Goal: Task Accomplishment & Management: Manage account settings

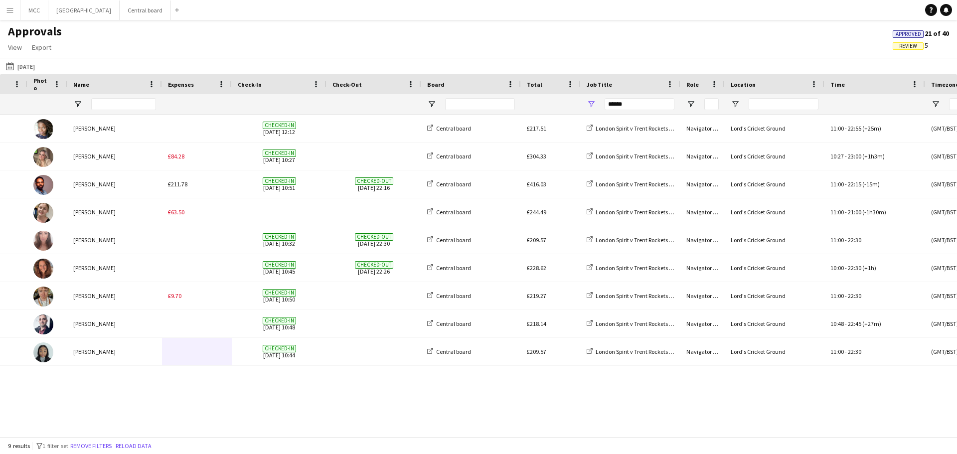
scroll to position [0, 47]
click at [15, 9] on button "Menu" at bounding box center [10, 10] width 20 height 20
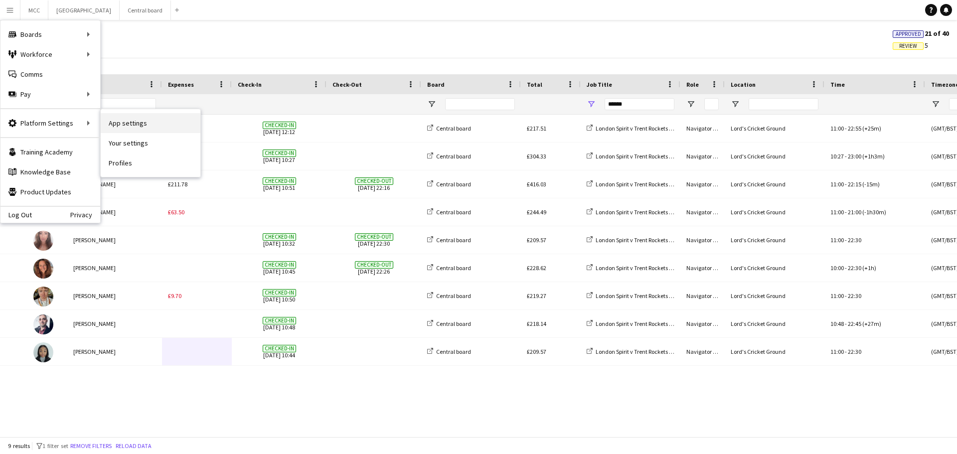
click at [127, 123] on link "App settings" at bounding box center [151, 123] width 100 height 20
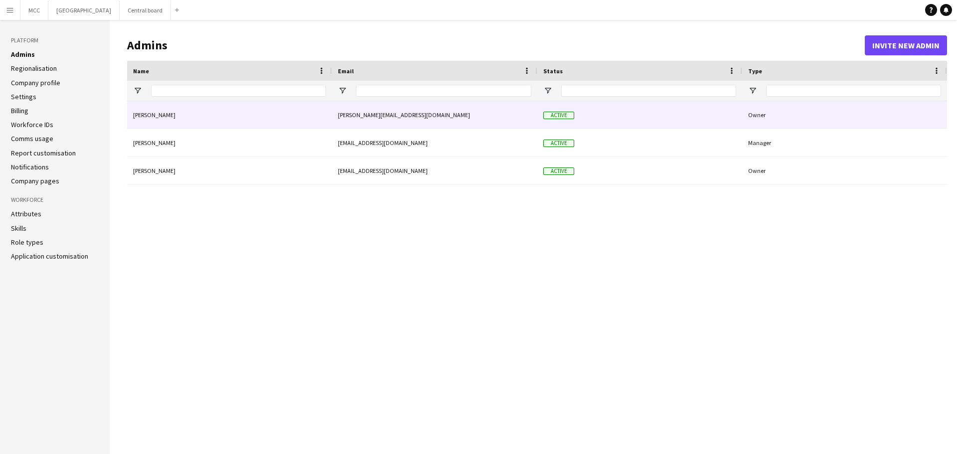
click at [580, 120] on div "Active" at bounding box center [639, 114] width 205 height 27
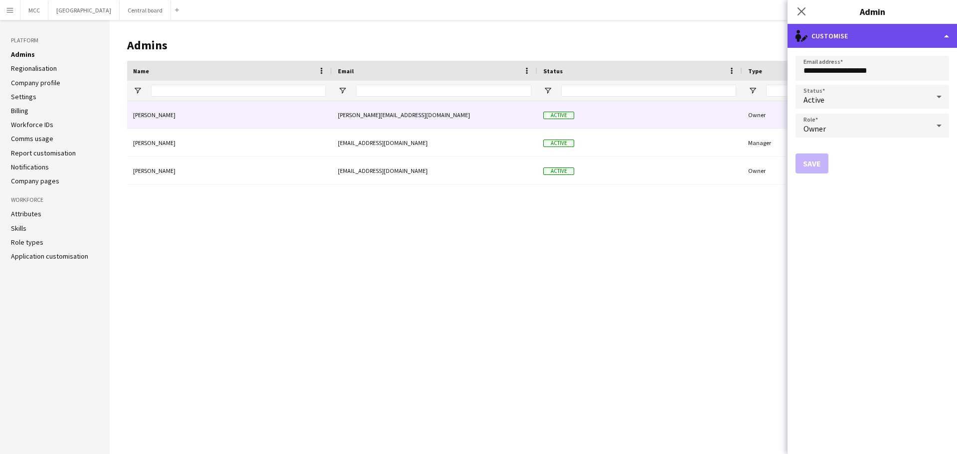
click at [947, 33] on div "single-neutral-actions-edit-1 Customise" at bounding box center [871, 36] width 169 height 24
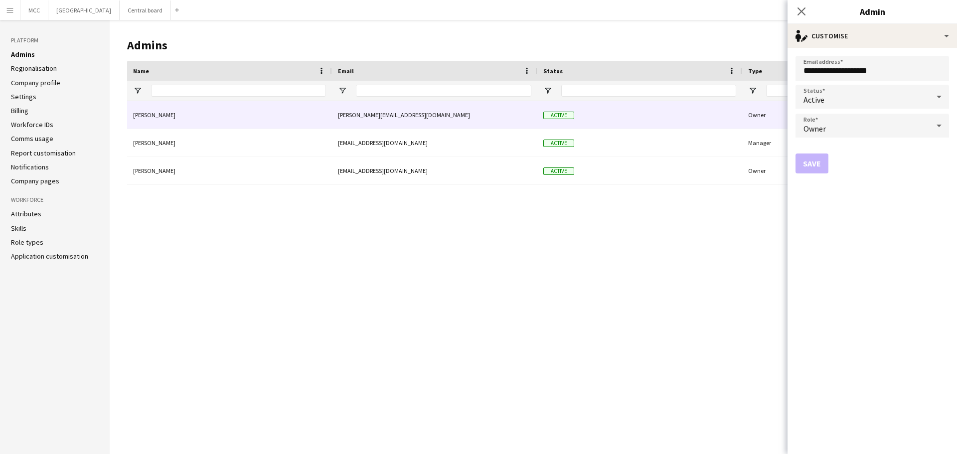
click at [936, 127] on icon at bounding box center [939, 126] width 12 height 20
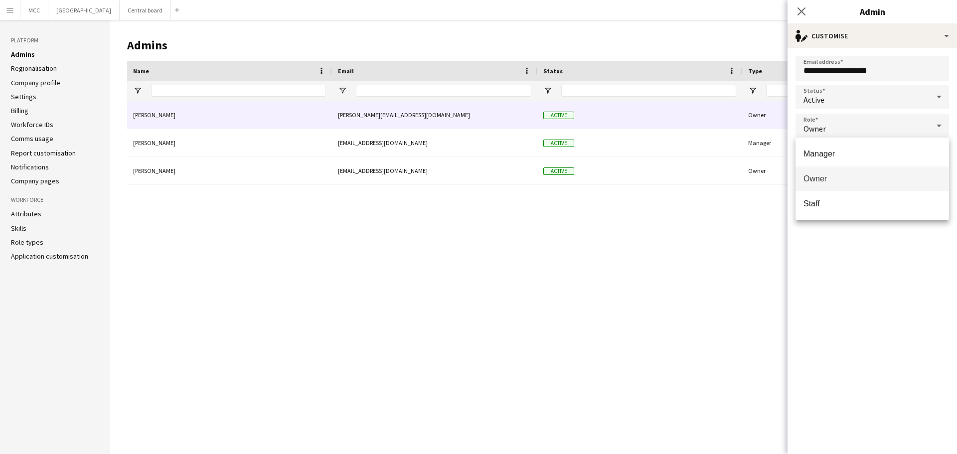
click at [691, 232] on div at bounding box center [478, 227] width 957 height 454
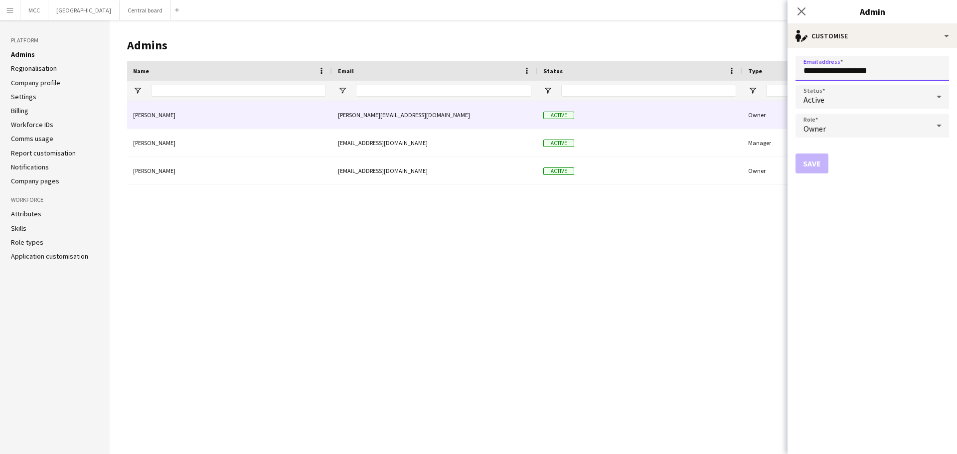
click at [895, 69] on input "**********" at bounding box center [872, 68] width 154 height 25
click at [319, 280] on div "Dan O'Sullivan dan@dandhevents.co.uk Active Owner Hayley Ekwubiri hayley@dandhe…" at bounding box center [537, 269] width 820 height 337
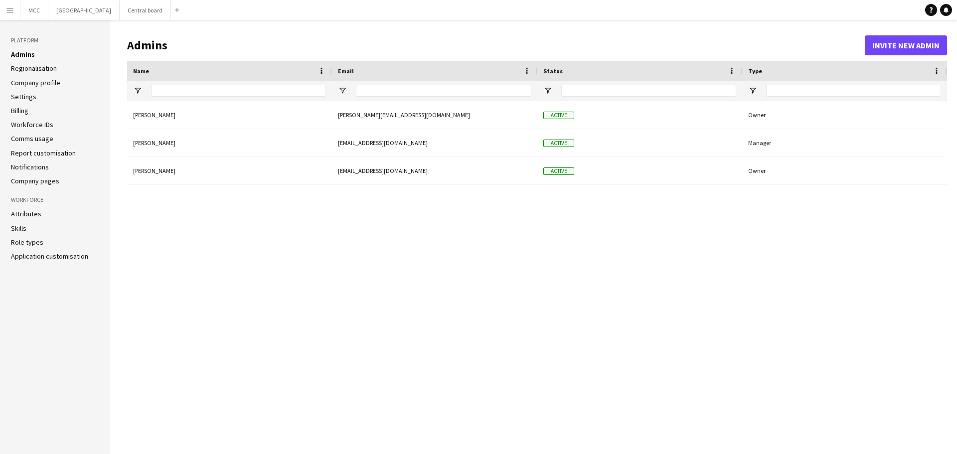
click at [9, 10] on app-icon "Menu" at bounding box center [10, 10] width 8 height 8
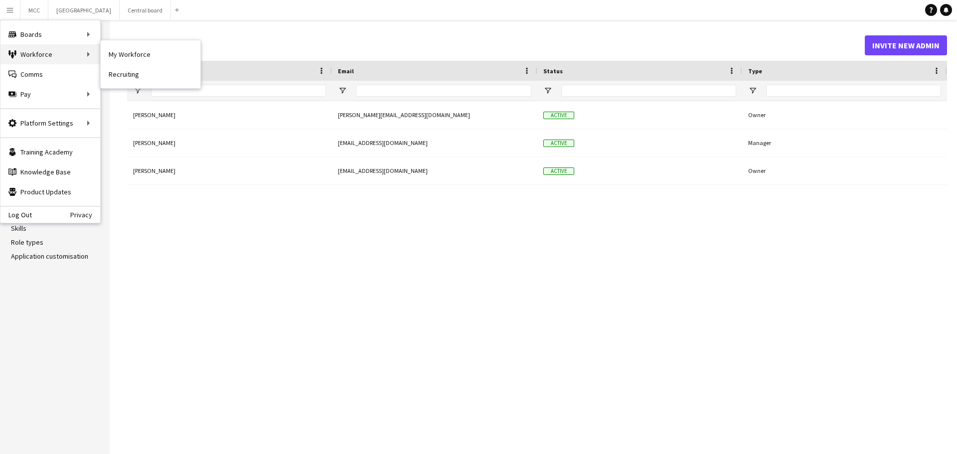
click at [52, 57] on div "Workforce Workforce" at bounding box center [50, 54] width 100 height 20
click at [581, 29] on main "Admins Invite new admin Drag here to set row groups Name Email Status Type Name…" at bounding box center [533, 237] width 847 height 434
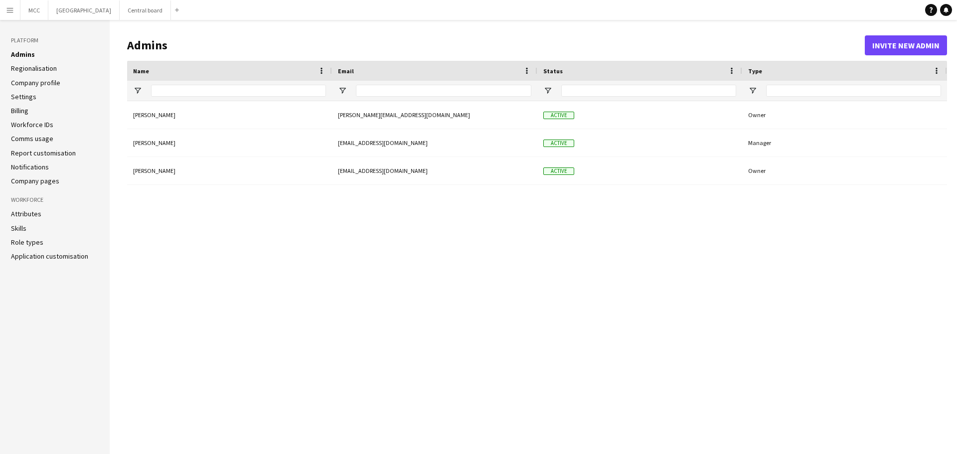
click at [8, 10] on app-icon "Menu" at bounding box center [10, 10] width 8 height 8
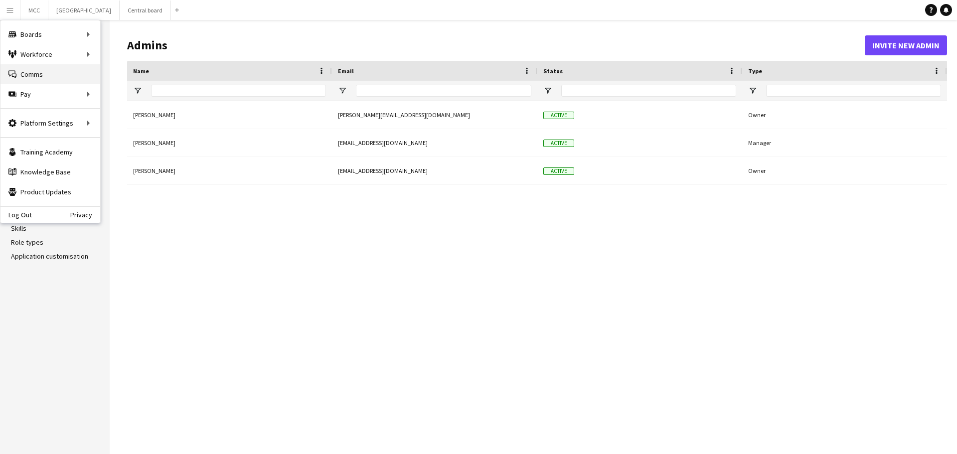
click at [39, 75] on link "Comms Comms" at bounding box center [50, 74] width 100 height 20
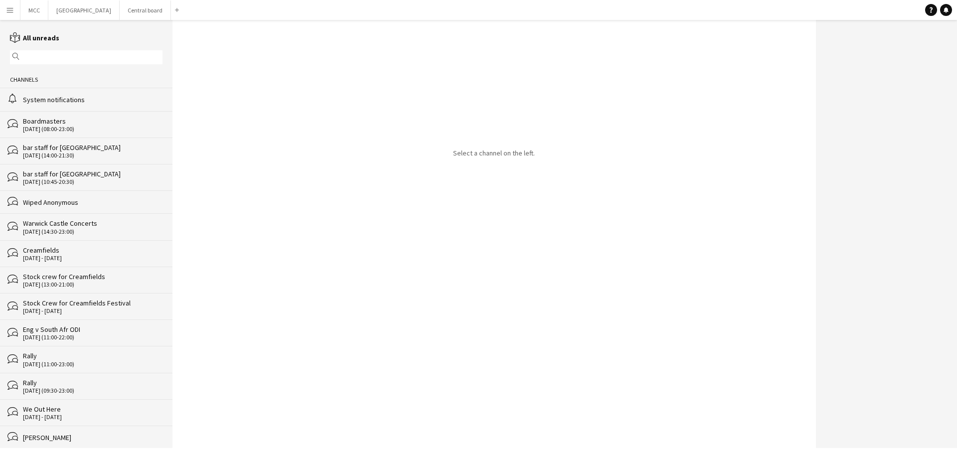
click at [53, 132] on div "10-08-2025 (08:00-23:00)" at bounding box center [93, 129] width 140 height 7
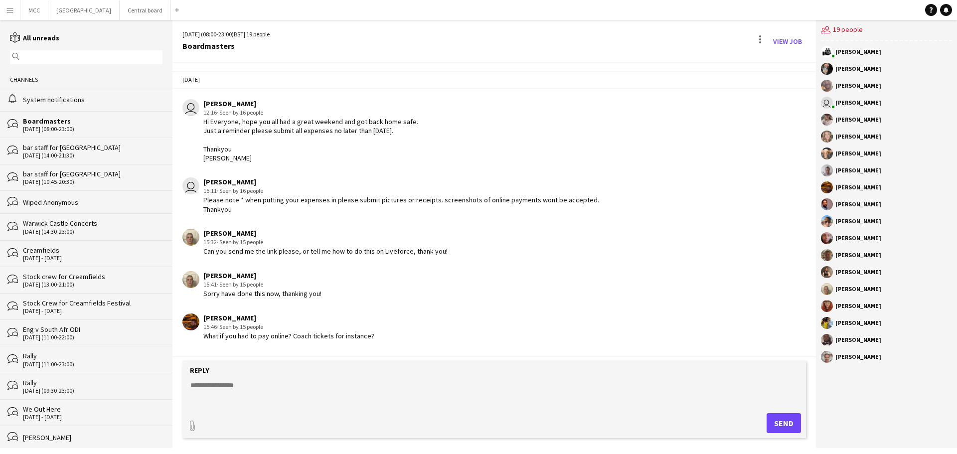
scroll to position [133, 0]
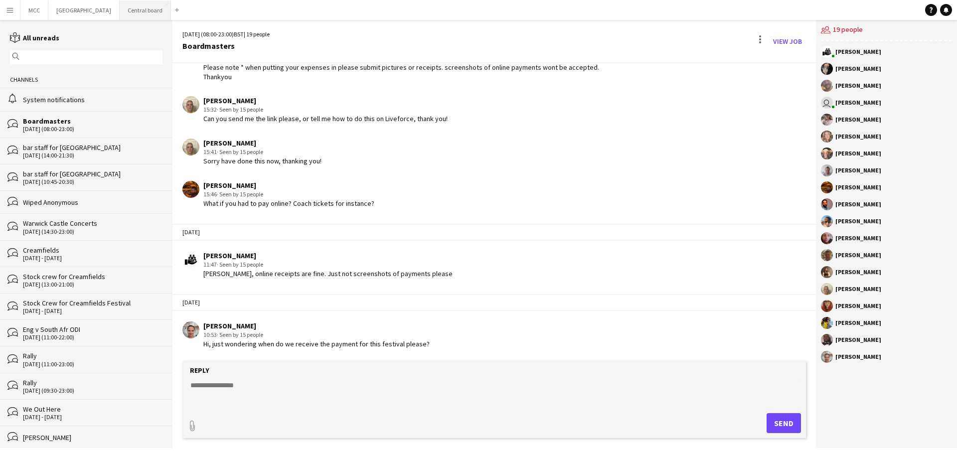
click at [153, 7] on button "Central board Close" at bounding box center [145, 9] width 51 height 19
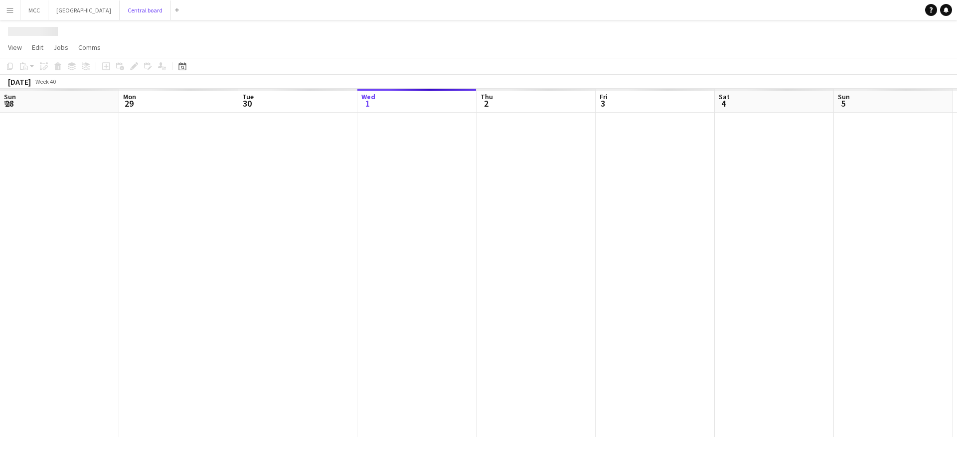
scroll to position [0, 238]
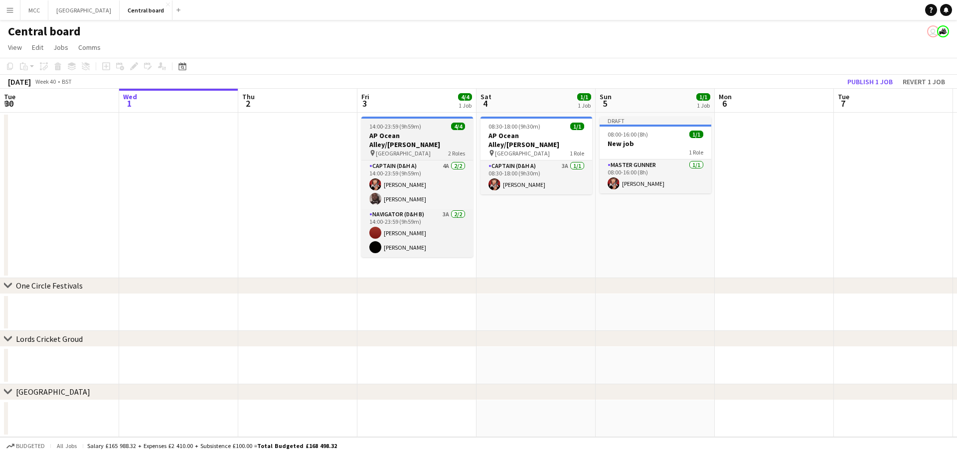
click at [430, 131] on h3 "AP Ocean Alley/Dom Dolla" at bounding box center [417, 140] width 112 height 18
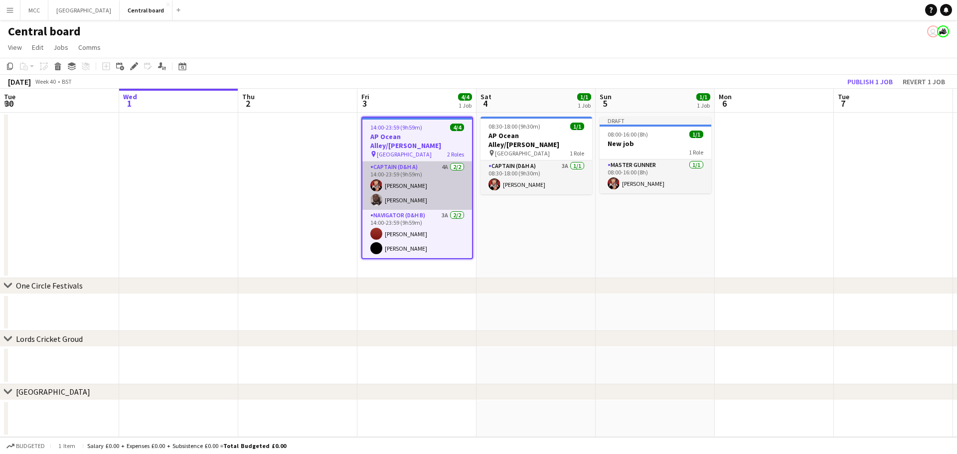
click at [405, 170] on app-card-role "Captain (D&H A) 4A 2/2 14:00-23:59 (9h59m) Mia Wallace Elvis Mpenga" at bounding box center [417, 185] width 110 height 48
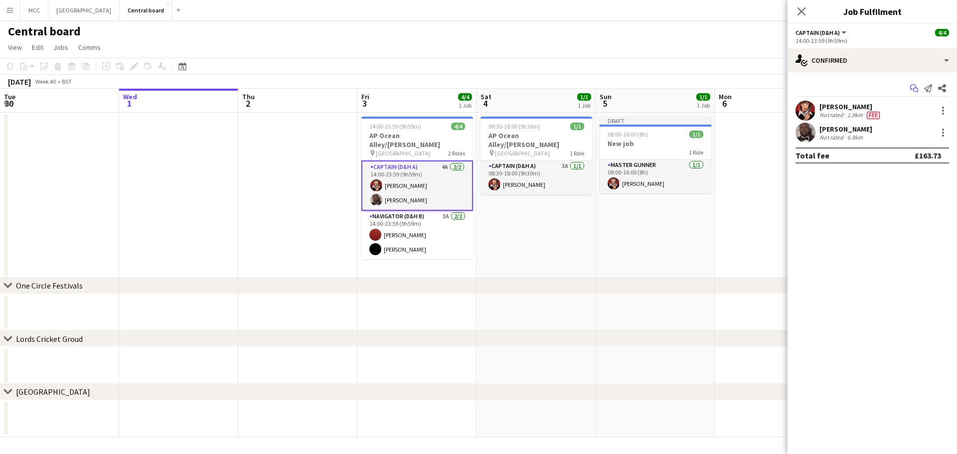
click at [919, 86] on app-icon "Start chat" at bounding box center [914, 88] width 14 height 14
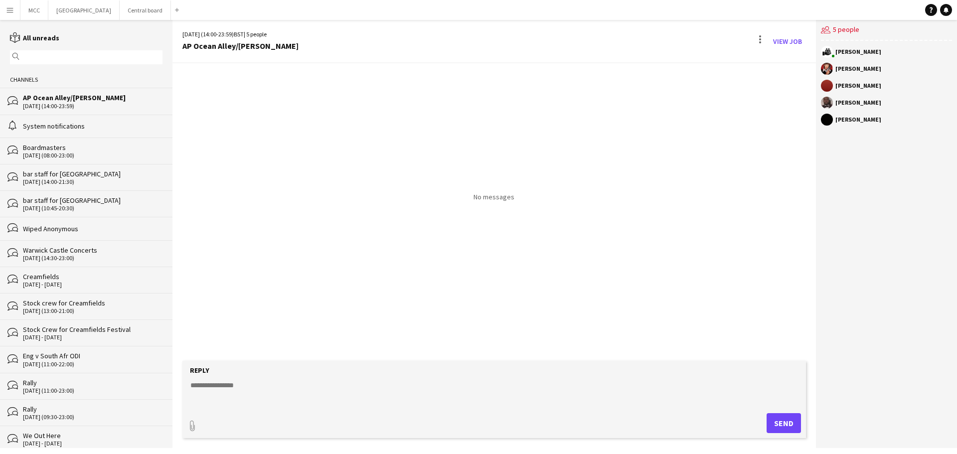
click at [70, 251] on div "Warwick Castle Concerts" at bounding box center [93, 250] width 140 height 9
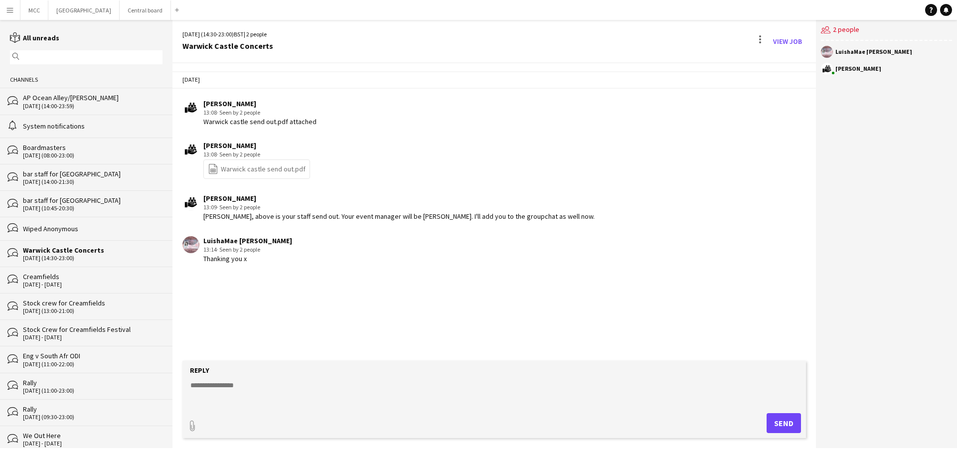
click at [74, 201] on div "bar staff for Chelmsford City Racecourse" at bounding box center [93, 200] width 140 height 9
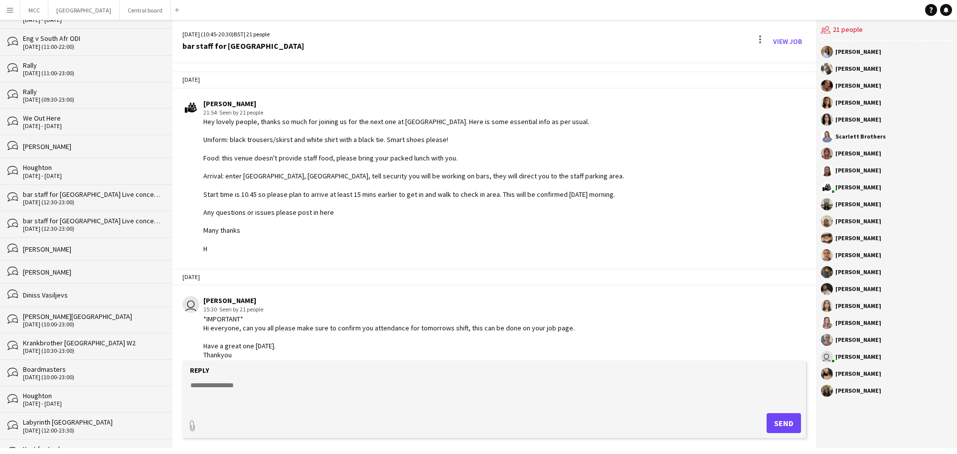
scroll to position [320, 0]
click at [67, 318] on div "09-08-2025 (10:00-23:00)" at bounding box center [93, 321] width 140 height 7
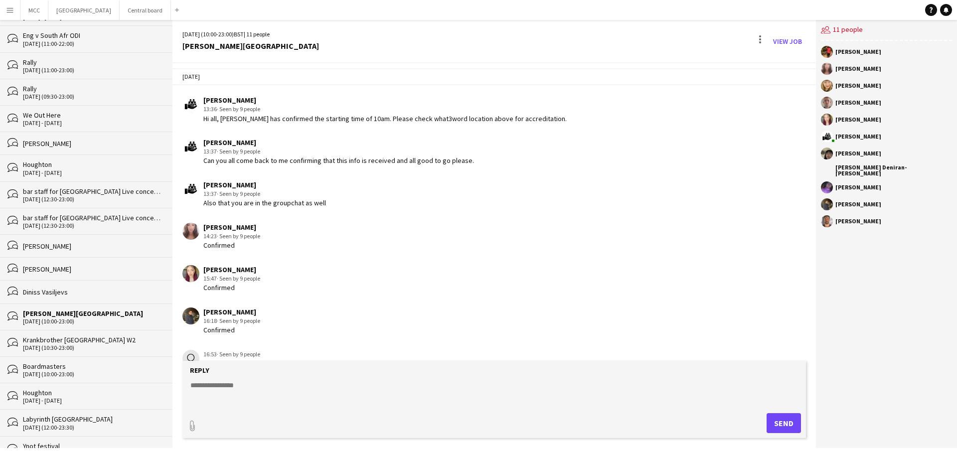
scroll to position [399, 0]
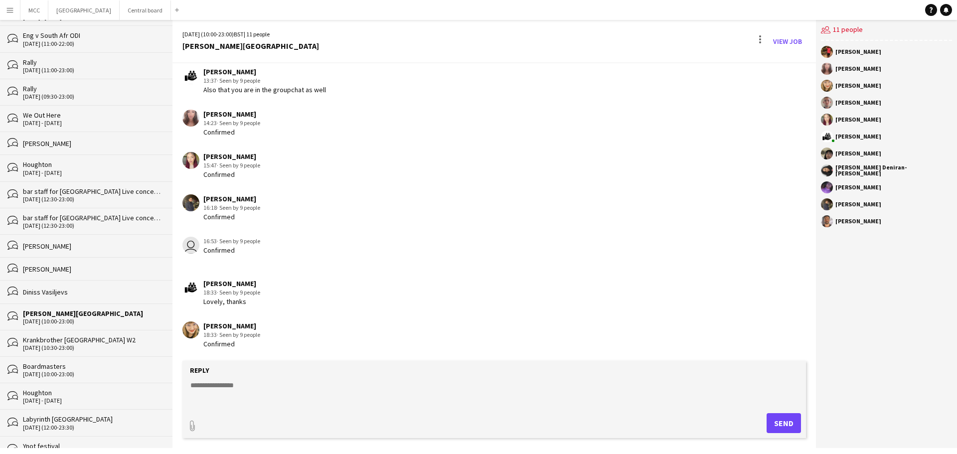
click at [11, 12] on app-icon "Menu" at bounding box center [10, 10] width 8 height 8
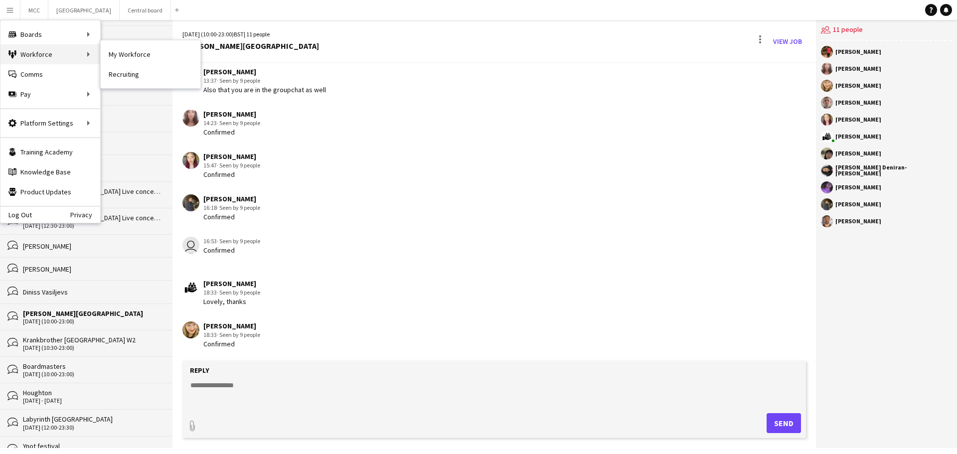
click at [40, 52] on div "Workforce Workforce" at bounding box center [50, 54] width 100 height 20
click at [122, 78] on link "Status" at bounding box center [151, 74] width 100 height 20
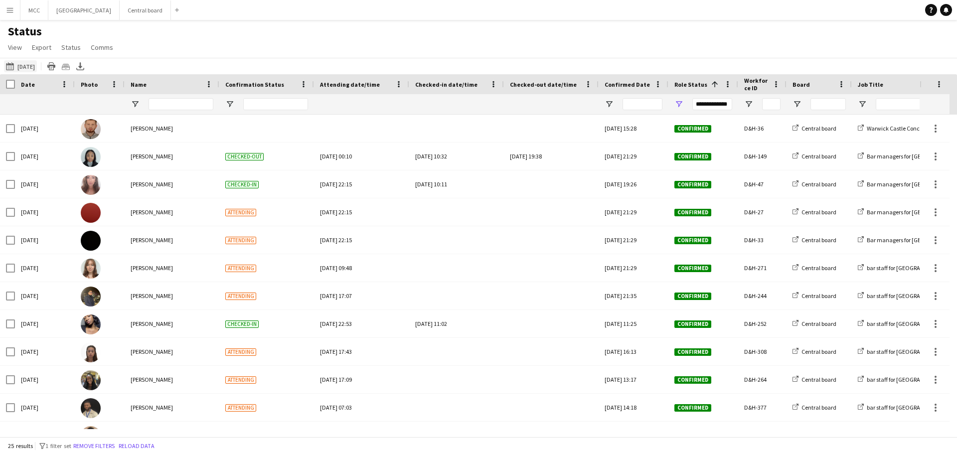
click at [33, 64] on button "30-09-2025 to 06-10-2025 28-08-2025" at bounding box center [20, 66] width 33 height 12
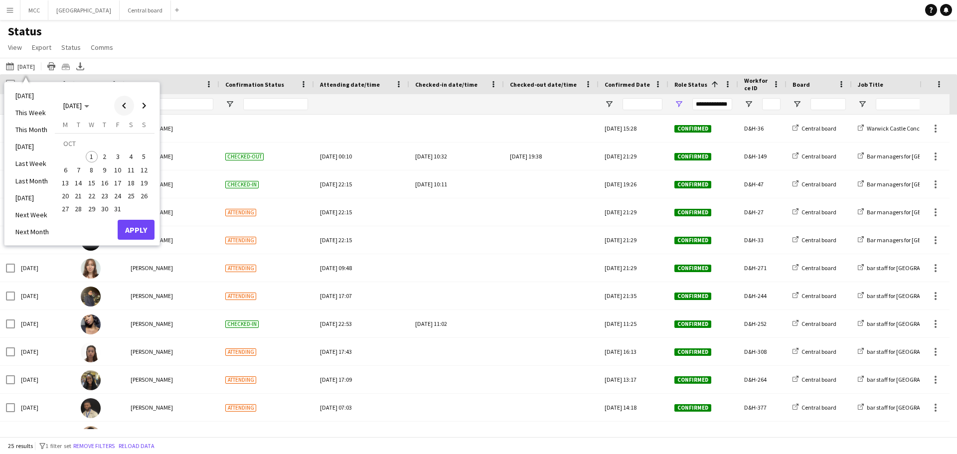
click at [124, 110] on span "Previous month" at bounding box center [124, 106] width 20 height 20
click at [137, 198] on button "27" at bounding box center [130, 195] width 13 height 13
click at [142, 226] on button "Apply" at bounding box center [136, 230] width 37 height 20
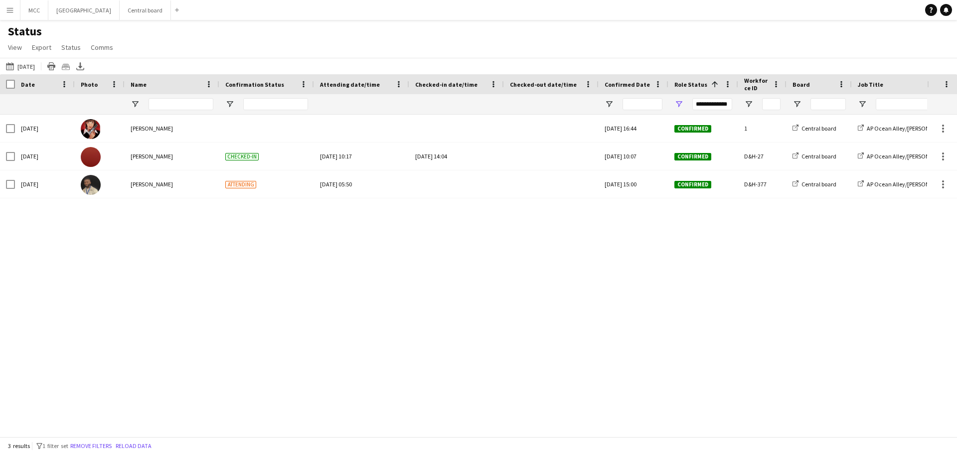
click at [11, 11] on app-icon "Menu" at bounding box center [10, 10] width 8 height 8
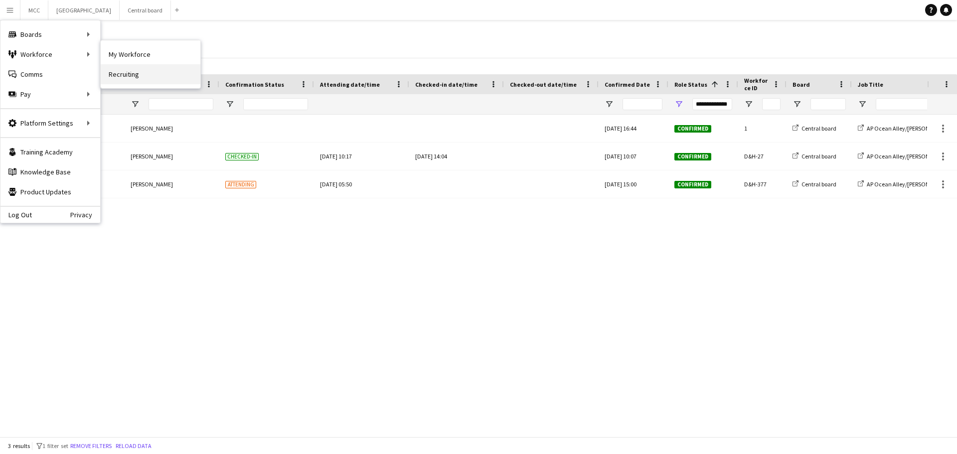
click at [143, 72] on link "Recruiting" at bounding box center [151, 74] width 100 height 20
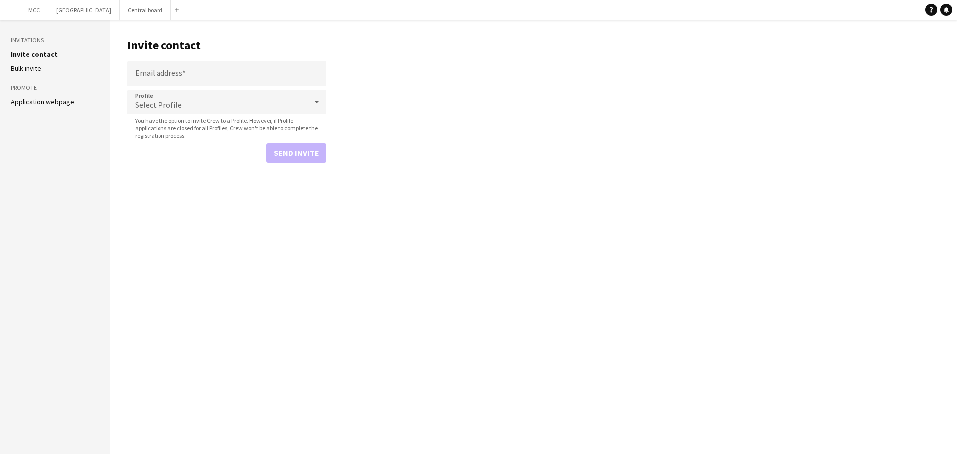
click at [33, 66] on link "Bulk invite" at bounding box center [26, 68] width 30 height 9
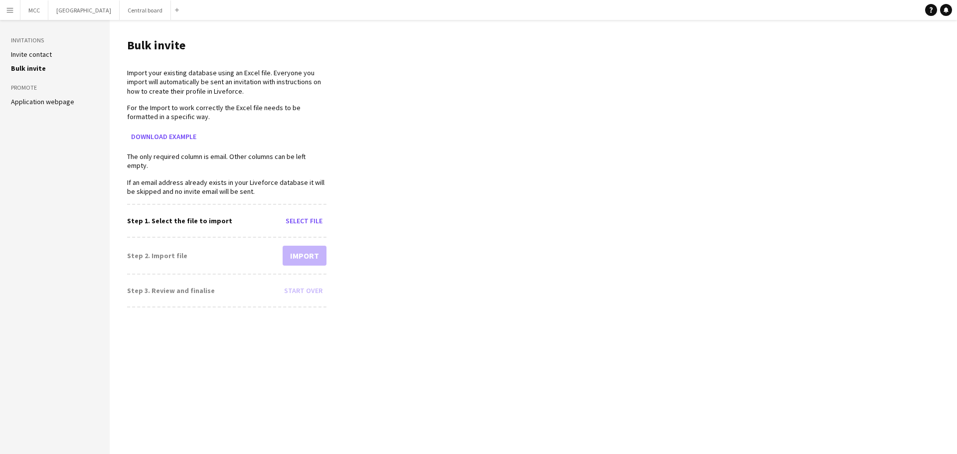
click at [49, 104] on link "Application webpage" at bounding box center [42, 101] width 63 height 9
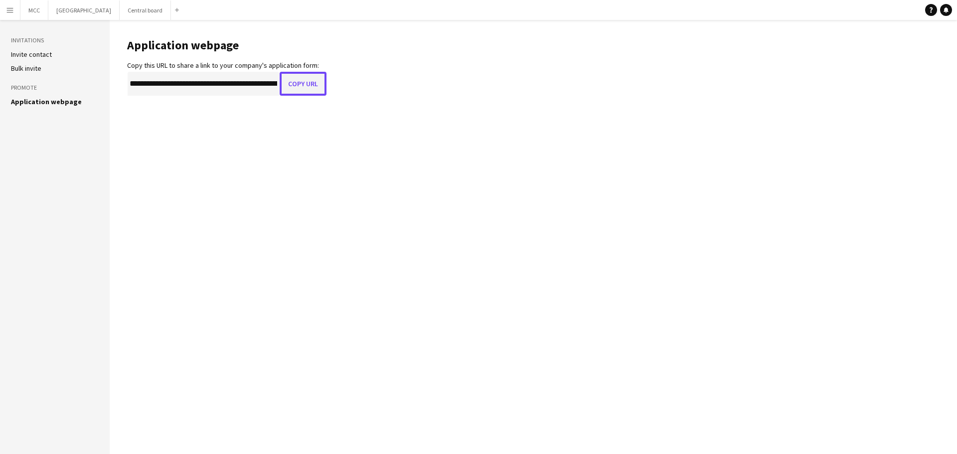
click at [308, 90] on button "Copy URL" at bounding box center [303, 84] width 47 height 24
